Goal: Information Seeking & Learning: Find specific fact

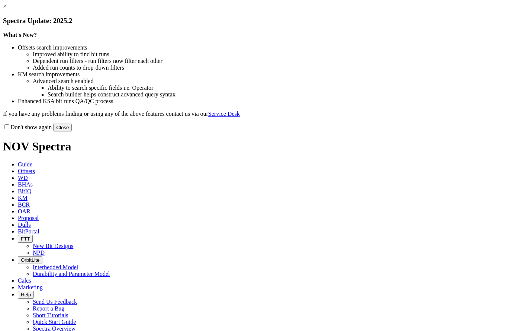
click at [72, 131] on button "Close" at bounding box center [62, 127] width 19 height 8
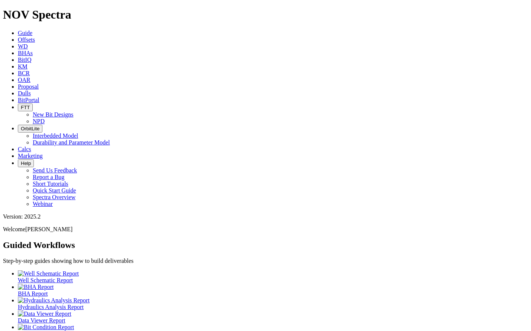
click at [35, 36] on span "Offsets" at bounding box center [26, 39] width 17 height 6
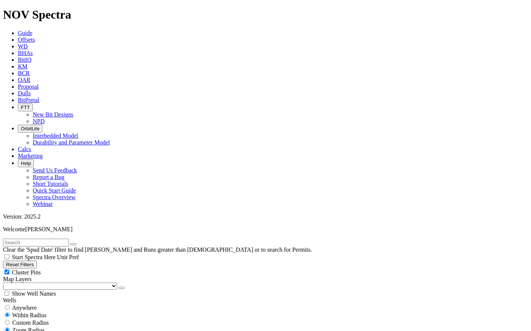
click at [20, 304] on span "Anywhere" at bounding box center [24, 307] width 25 height 6
radio input "true"
radio input "false"
click at [61, 238] on input "text" at bounding box center [36, 242] width 66 height 8
type input "BK-31"
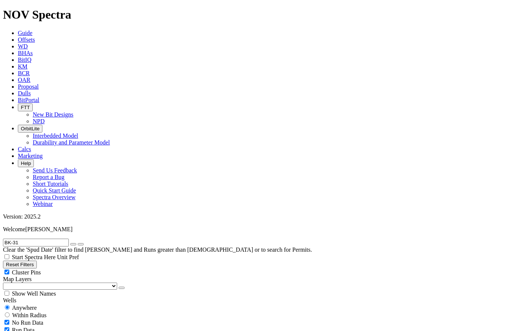
type input "[DATE]"
